Goal: Task Accomplishment & Management: Use online tool/utility

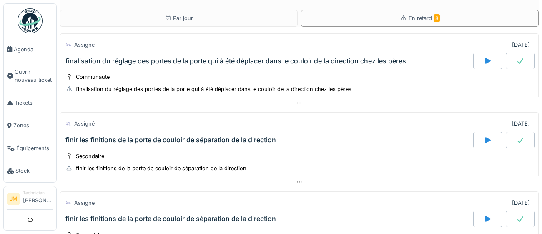
scroll to position [403, 0]
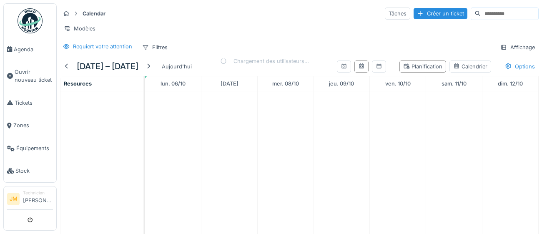
click at [29, 23] on img at bounding box center [30, 20] width 25 height 25
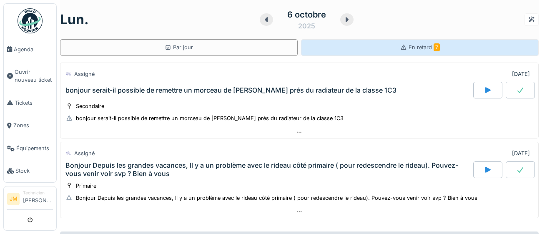
click at [422, 48] on span "En retard 7" at bounding box center [424, 47] width 31 height 6
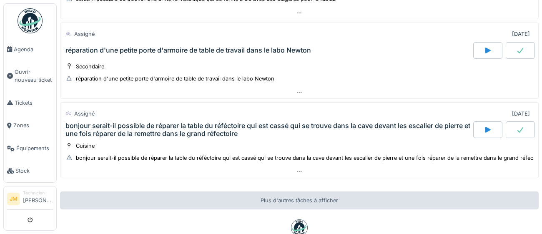
scroll to position [503, 0]
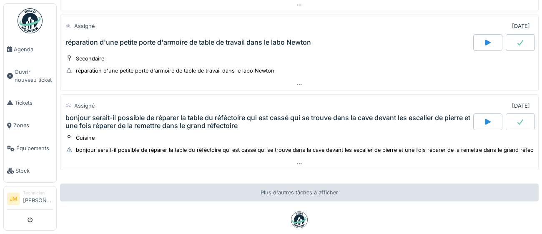
click at [216, 119] on div "bonjour serait-il possible de réparer la table du réféctoire qui est cassé qui …" at bounding box center [268, 122] width 406 height 16
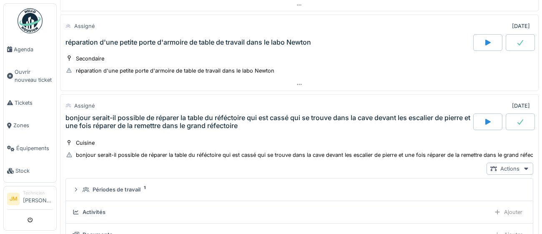
scroll to position [562, 0]
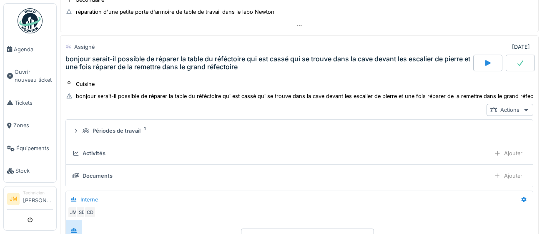
click at [523, 62] on icon at bounding box center [520, 63] width 8 height 7
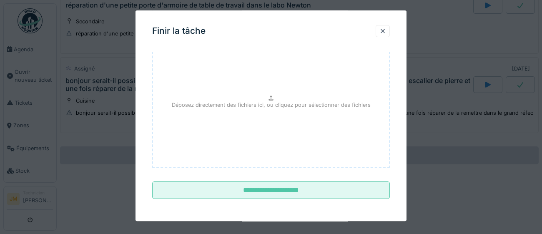
scroll to position [94, 0]
click at [383, 35] on div at bounding box center [383, 31] width 14 height 12
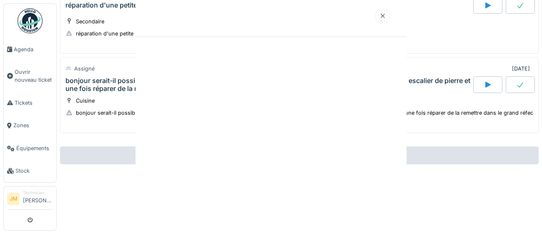
scroll to position [0, 0]
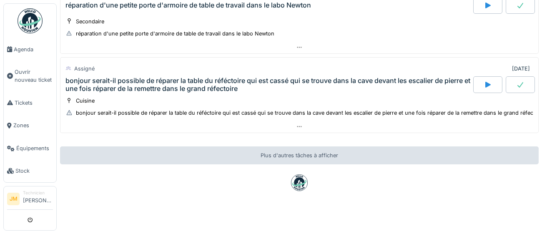
click at [490, 85] on icon at bounding box center [488, 84] width 8 height 7
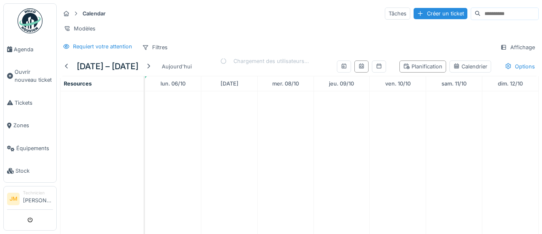
click at [33, 22] on img at bounding box center [30, 20] width 25 height 25
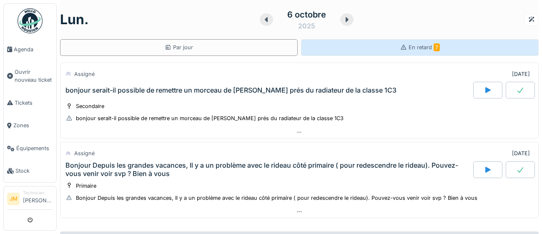
click at [429, 48] on span "En retard 7" at bounding box center [424, 47] width 31 height 6
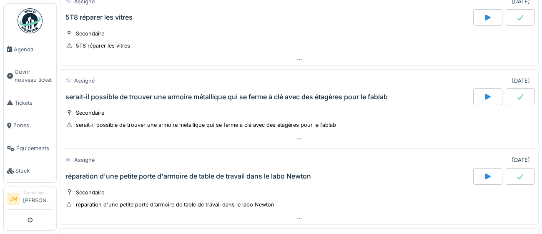
scroll to position [370, 0]
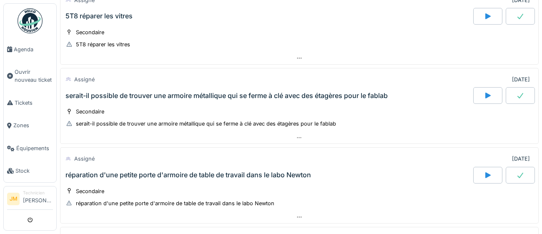
click at [307, 96] on div "serait-il possible de trouver une armoire métallique qui se ferme à clé avec de…" at bounding box center [226, 96] width 322 height 8
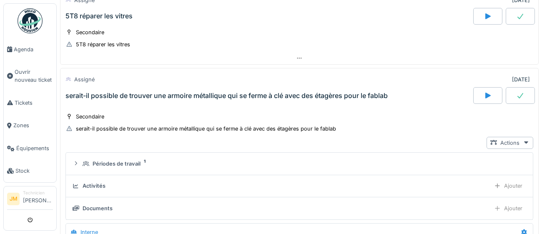
scroll to position [403, 0]
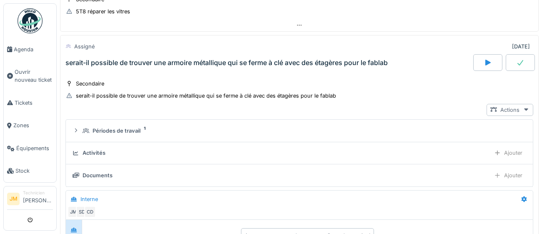
click at [526, 109] on icon at bounding box center [526, 109] width 7 height 5
click at [443, 89] on div "Secondaire serait-il possible de trouver une armoire métallique qui se ferme à …" at bounding box center [299, 89] width 468 height 21
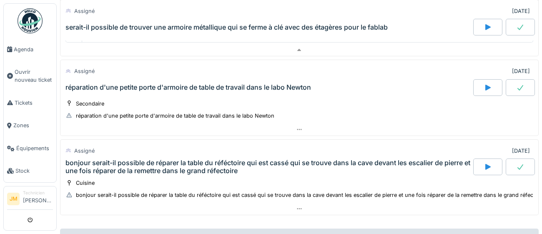
scroll to position [649, 0]
click at [182, 85] on div "réparation d'une petite porte d'armoire de table de travail dans le labo Newton" at bounding box center [188, 87] width 246 height 8
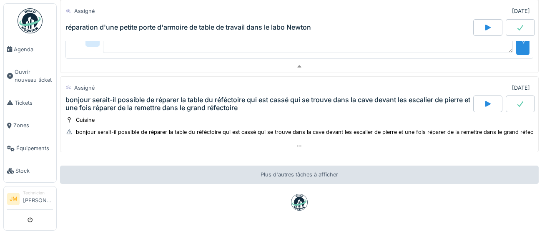
scroll to position [921, 0]
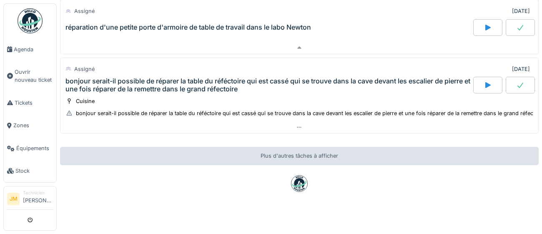
click at [143, 80] on div "bonjour serait-il possible de réparer la table du réféctoire qui est cassé qui …" at bounding box center [268, 85] width 406 height 16
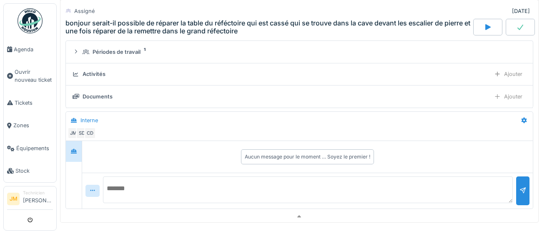
scroll to position [1021, 0]
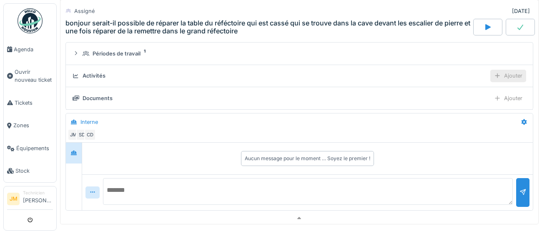
click at [513, 72] on div "Ajouter" at bounding box center [508, 76] width 36 height 12
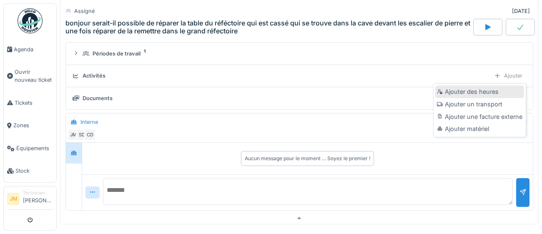
click at [488, 92] on div "Ajouter des heures" at bounding box center [479, 91] width 89 height 13
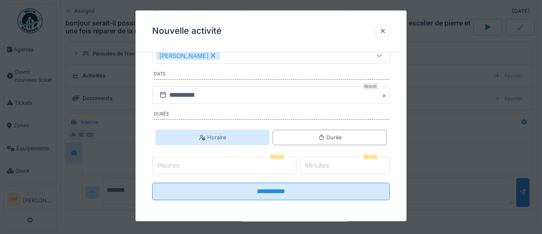
scroll to position [114, 0]
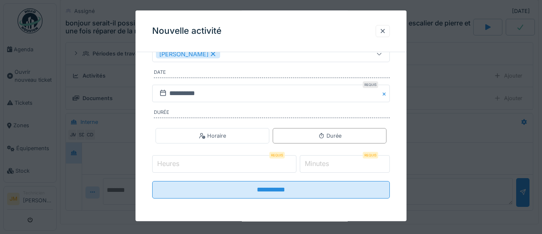
click at [196, 163] on input "Heures" at bounding box center [224, 165] width 144 height 18
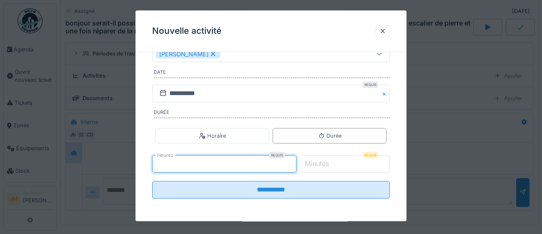
type input "*"
click at [329, 164] on label "Minutes" at bounding box center [317, 164] width 28 height 10
click at [329, 164] on input "*" at bounding box center [345, 165] width 91 height 18
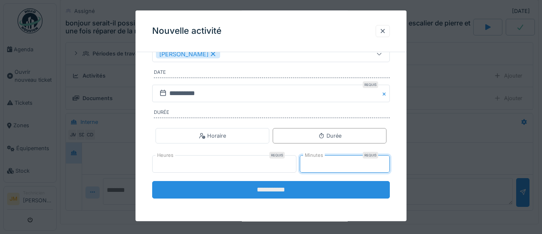
type input "**"
click at [279, 190] on input "**********" at bounding box center [271, 190] width 238 height 18
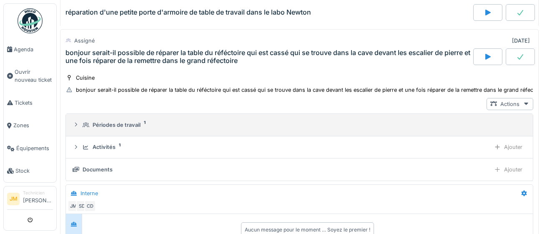
scroll to position [945, 0]
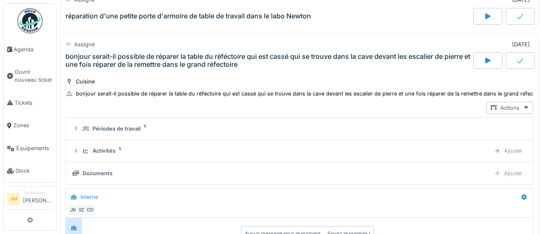
click at [524, 58] on icon at bounding box center [520, 60] width 8 height 7
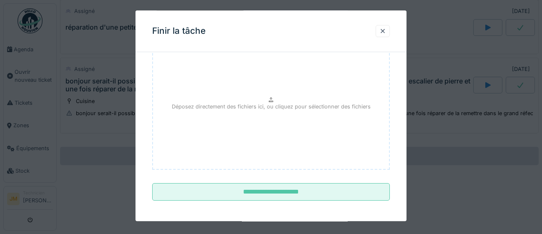
scroll to position [94, 0]
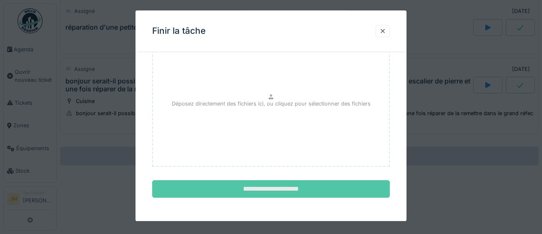
click at [289, 189] on input "**********" at bounding box center [271, 190] width 238 height 18
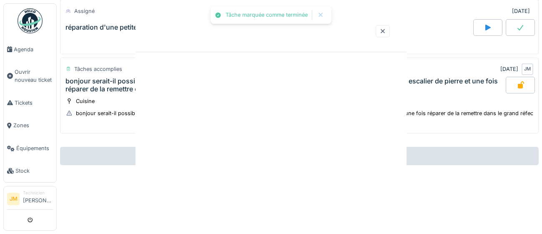
scroll to position [0, 0]
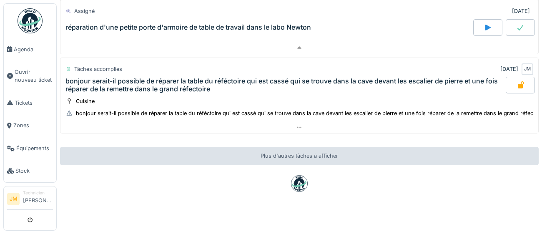
click at [28, 24] on img at bounding box center [30, 20] width 25 height 25
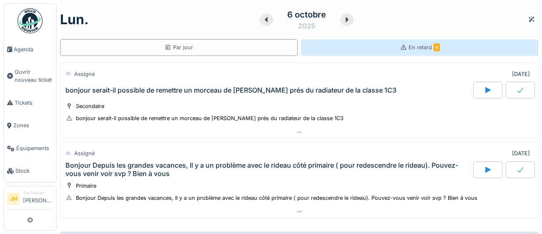
click at [421, 47] on span "En retard 6" at bounding box center [424, 47] width 31 height 6
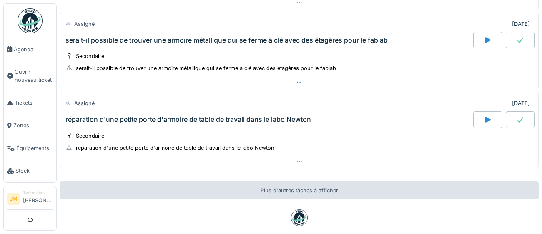
scroll to position [427, 0]
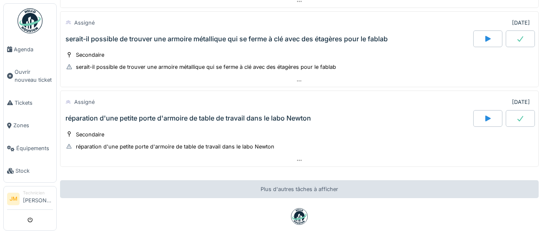
click at [145, 118] on div "réparation d'une petite porte d'armoire de table de travail dans le labo Newton" at bounding box center [188, 118] width 246 height 8
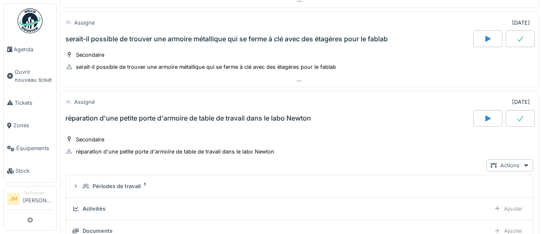
scroll to position [483, 0]
